Goal: Find specific page/section: Find specific page/section

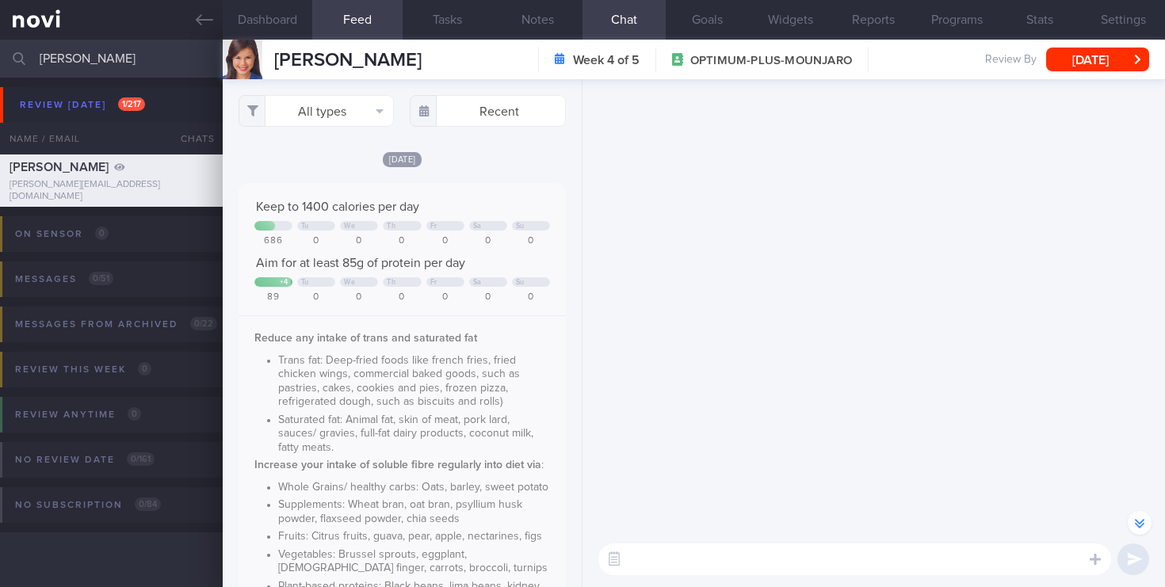
select select "8"
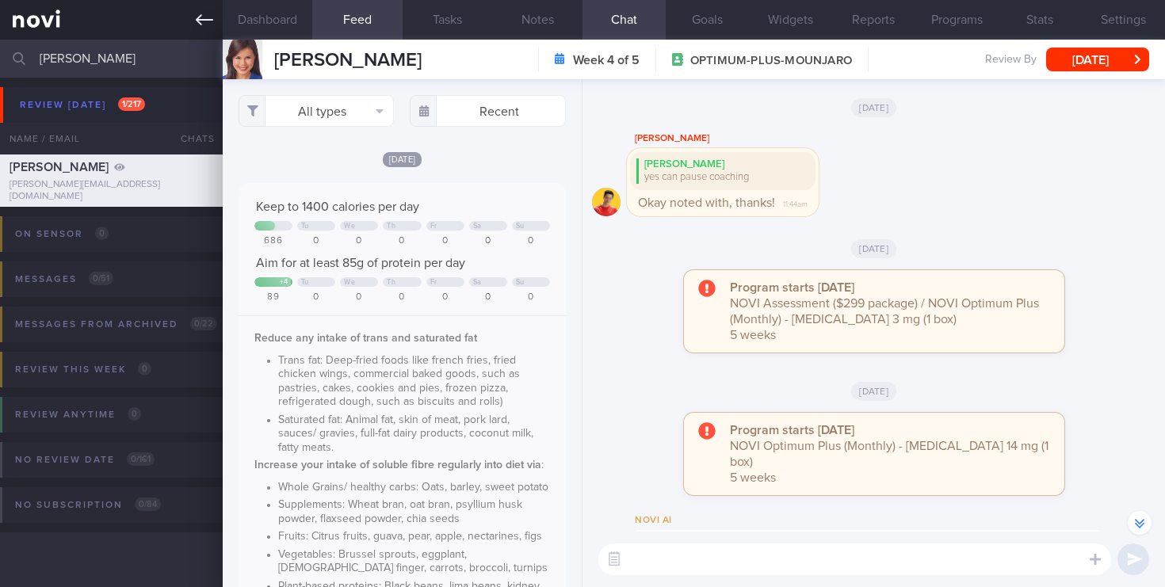
drag, startPoint x: 109, startPoint y: 63, endPoint x: 0, endPoint y: 38, distance: 112.3
click at [0, 38] on div "Patients New Users Coaches [PERSON_NAME] Assigned patients Assigned patients Al…" at bounding box center [582, 293] width 1165 height 587
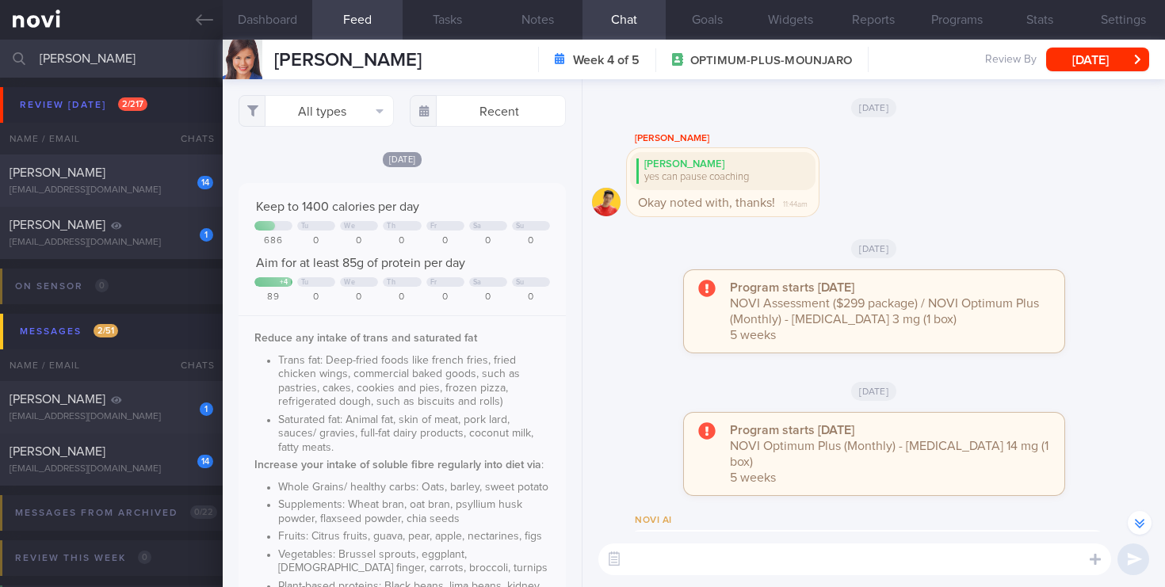
type input "[PERSON_NAME]"
click at [143, 184] on div "14 [PERSON_NAME] [EMAIL_ADDRESS][DOMAIN_NAME]" at bounding box center [111, 181] width 223 height 32
